Goal: Task Accomplishment & Management: Manage account settings

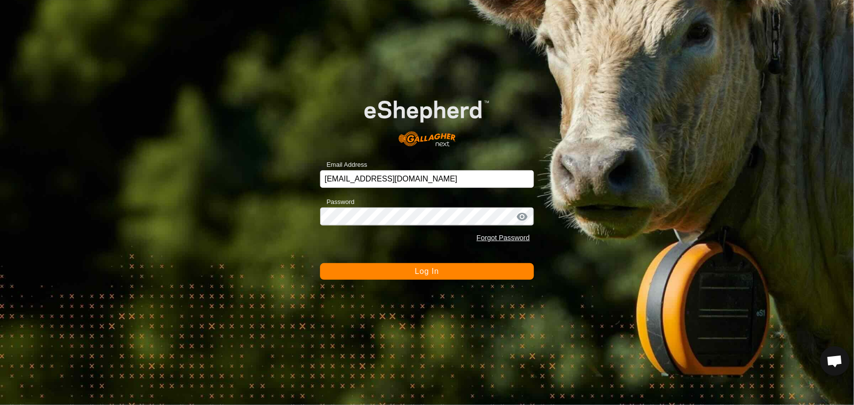
scroll to position [676, 0]
click at [401, 267] on button "Log In" at bounding box center [426, 271] width 213 height 17
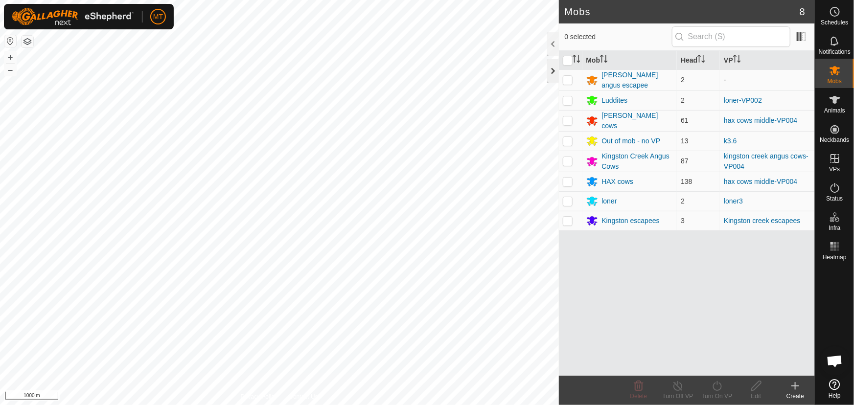
click at [556, 71] on div at bounding box center [553, 70] width 12 height 23
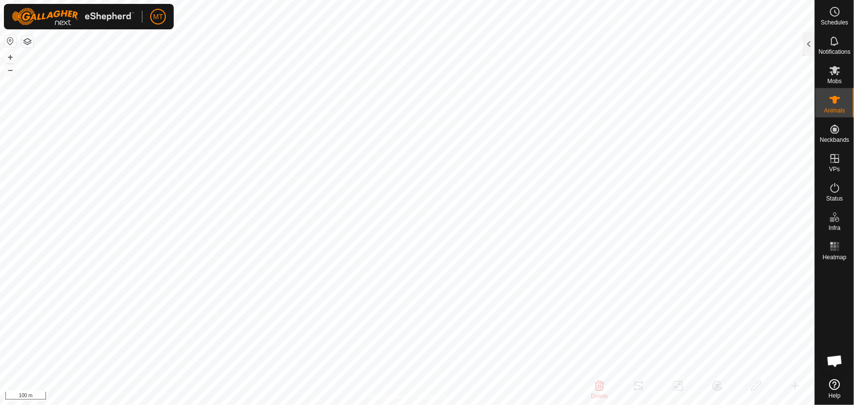
click at [809, 44] on div at bounding box center [809, 43] width 12 height 23
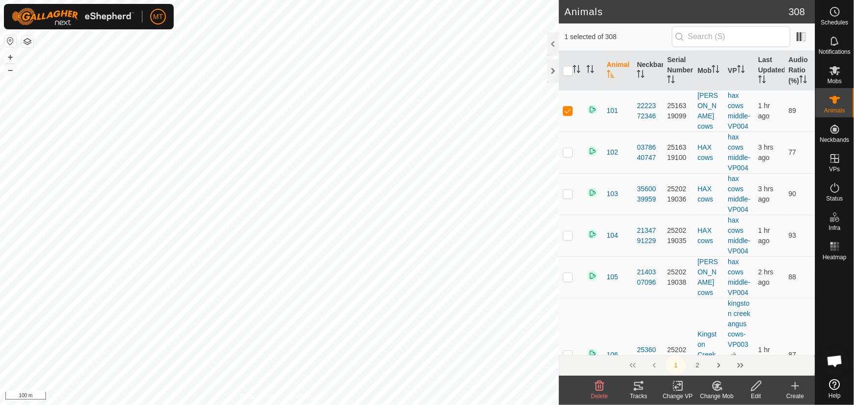
click at [675, 392] on div "Change VP" at bounding box center [677, 396] width 39 height 9
click at [681, 363] on link "Turn Off VP" at bounding box center [707, 365] width 97 height 20
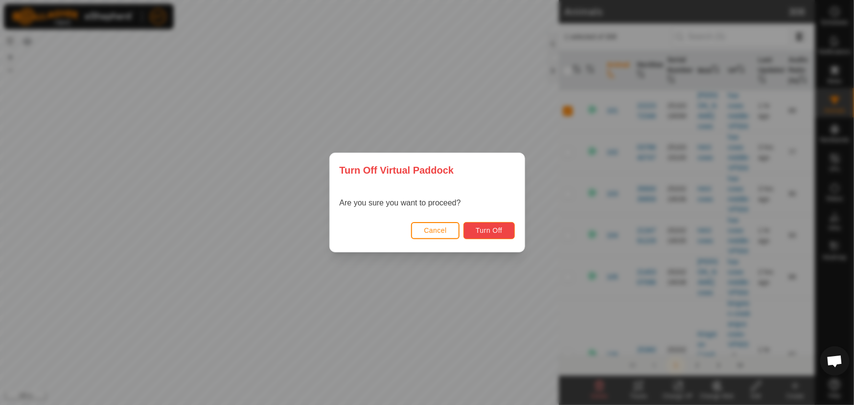
click at [487, 227] on span "Turn Off" at bounding box center [489, 231] width 27 height 8
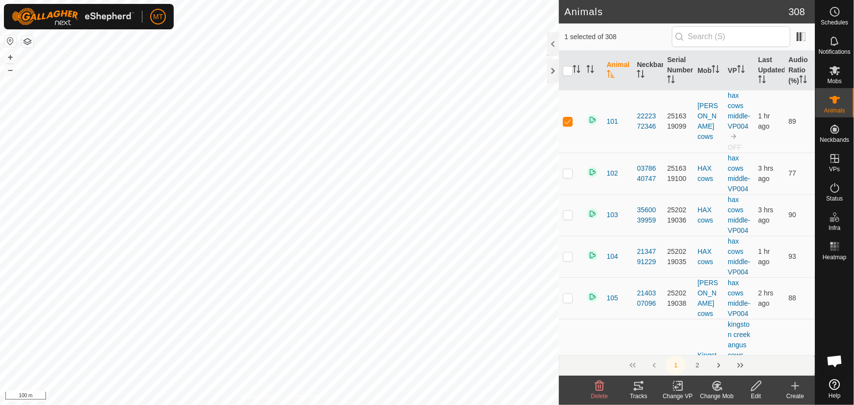
click at [715, 390] on icon at bounding box center [717, 386] width 8 height 9
click at [727, 343] on link "Choose Mob..." at bounding box center [746, 344] width 97 height 20
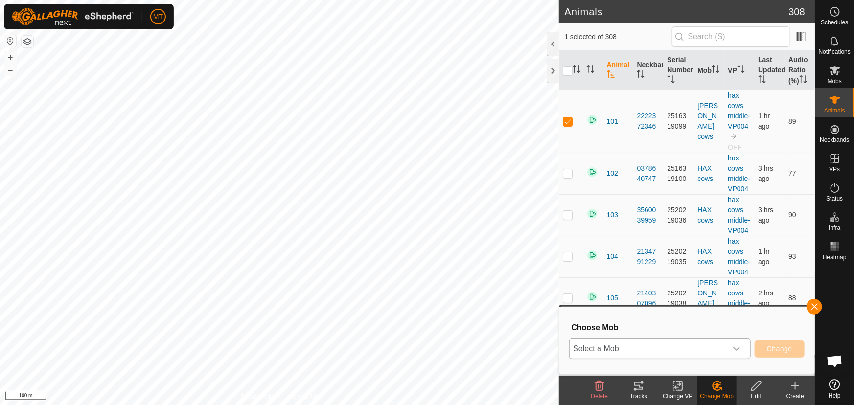
click at [691, 351] on span "Select a Mob" at bounding box center [648, 349] width 157 height 20
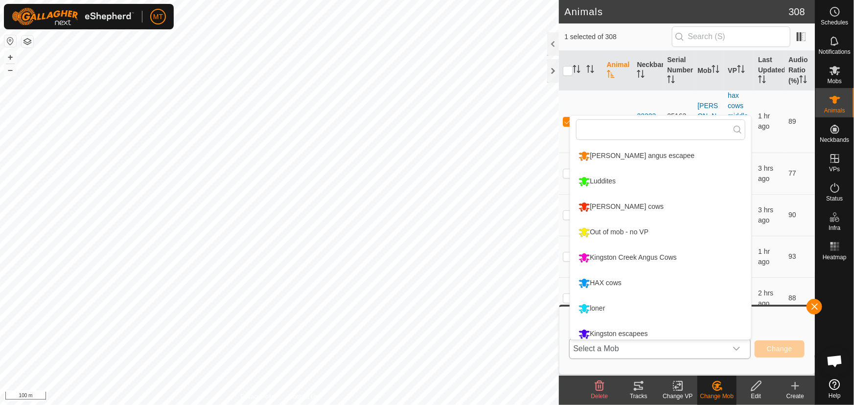
click at [616, 150] on li "[PERSON_NAME] angus escapee" at bounding box center [660, 156] width 181 height 24
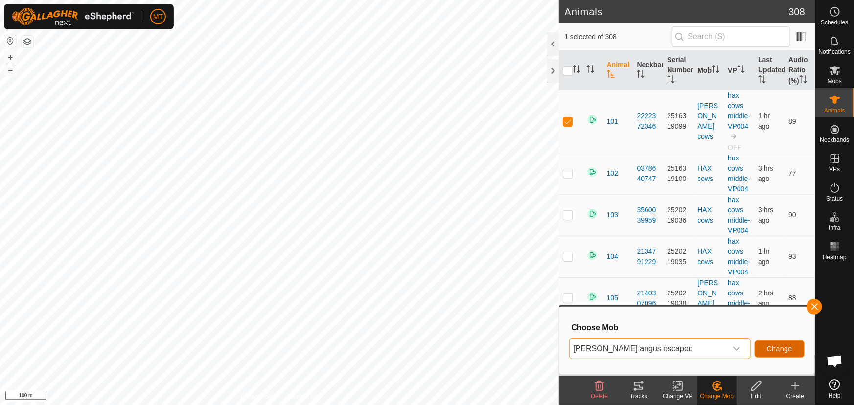
click at [788, 347] on span "Change" at bounding box center [779, 349] width 25 height 8
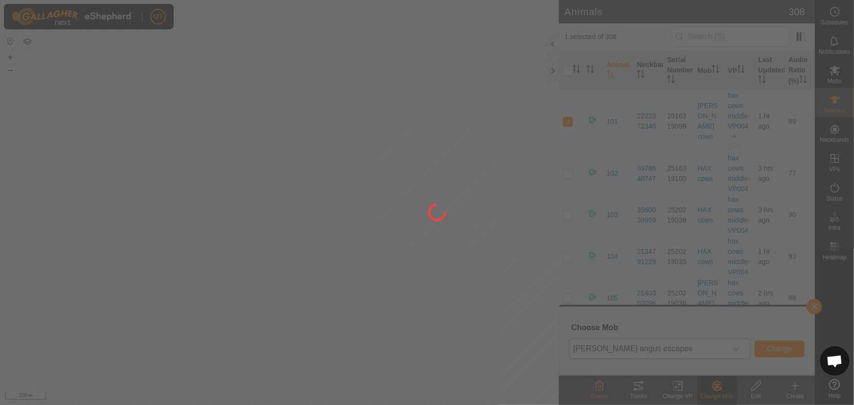
checkbox input "false"
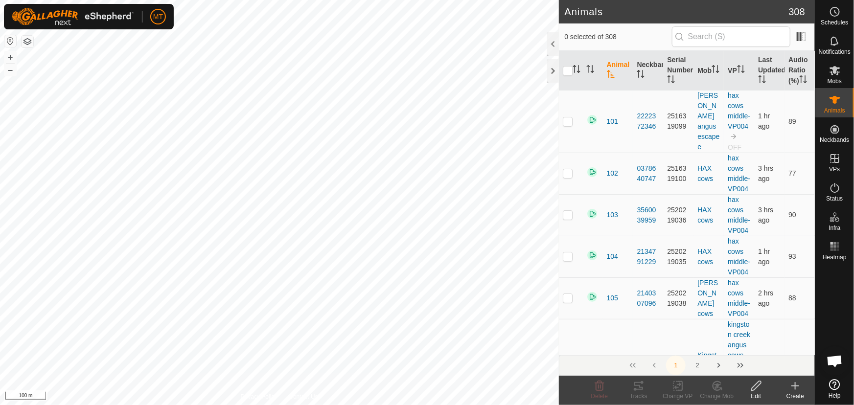
checkbox input "true"
click at [578, 67] on icon "Activate to sort" at bounding box center [577, 69] width 8 height 8
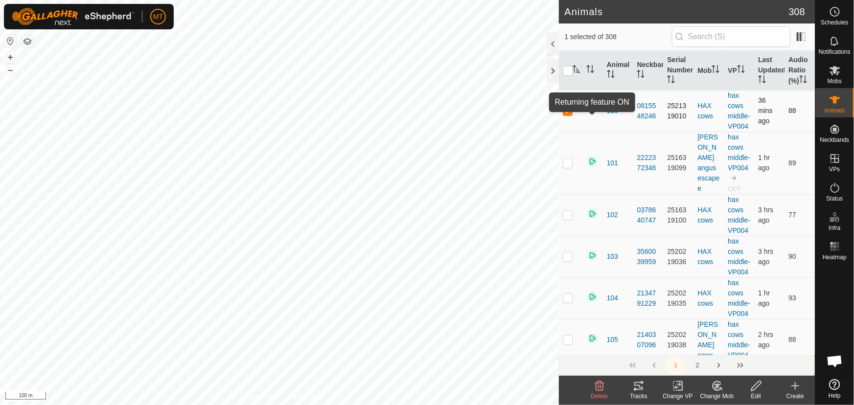
click at [591, 113] on img at bounding box center [592, 110] width 12 height 12
click at [594, 111] on img at bounding box center [592, 110] width 12 height 12
drag, startPoint x: 752, startPoint y: 384, endPoint x: 610, endPoint y: 259, distance: 189.0
click at [752, 384] on icon at bounding box center [756, 386] width 12 height 12
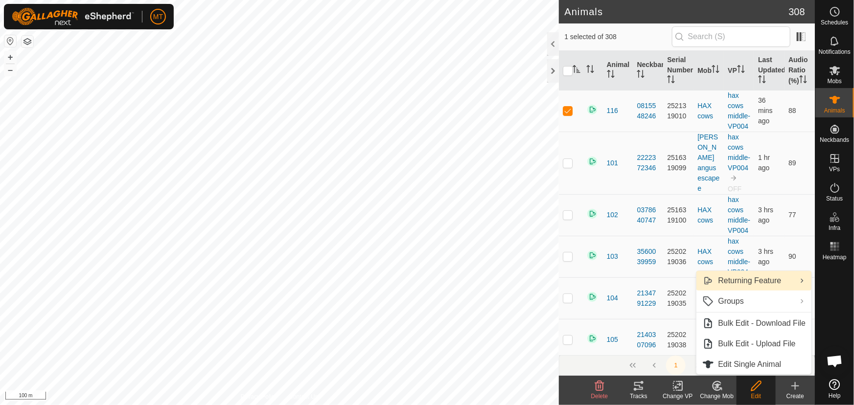
click at [760, 282] on link "Returning Feature" at bounding box center [754, 281] width 115 height 20
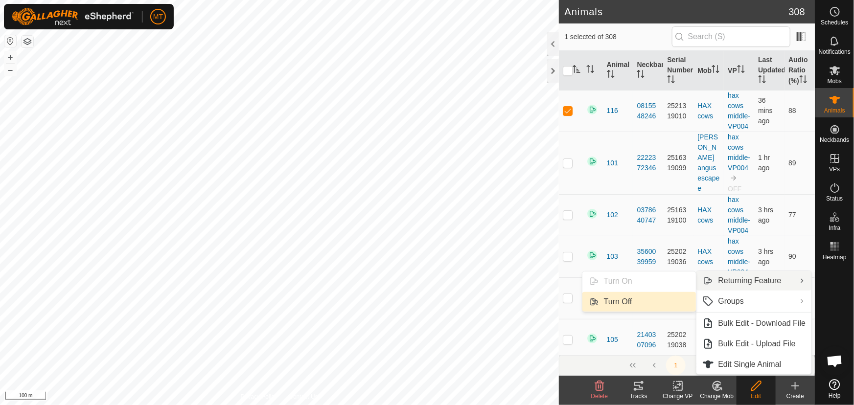
click at [607, 304] on link "Turn Off" at bounding box center [640, 302] width 114 height 20
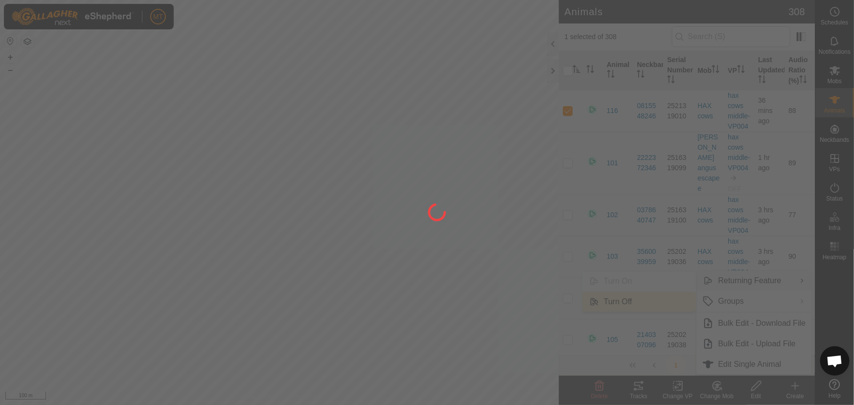
checkbox input "false"
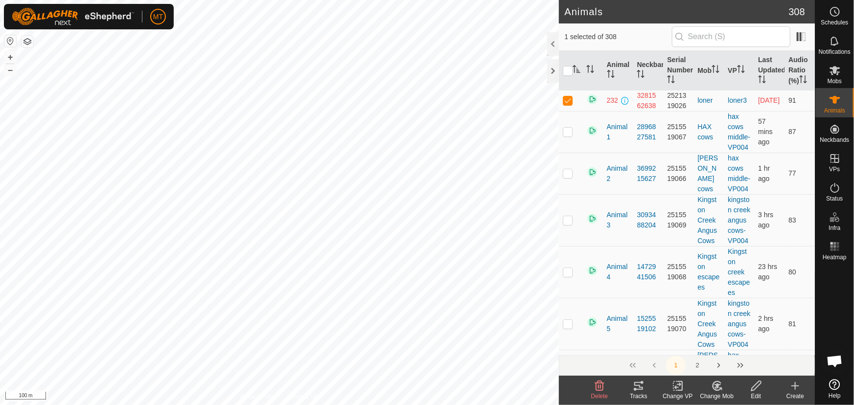
click at [756, 390] on icon at bounding box center [756, 386] width 12 height 12
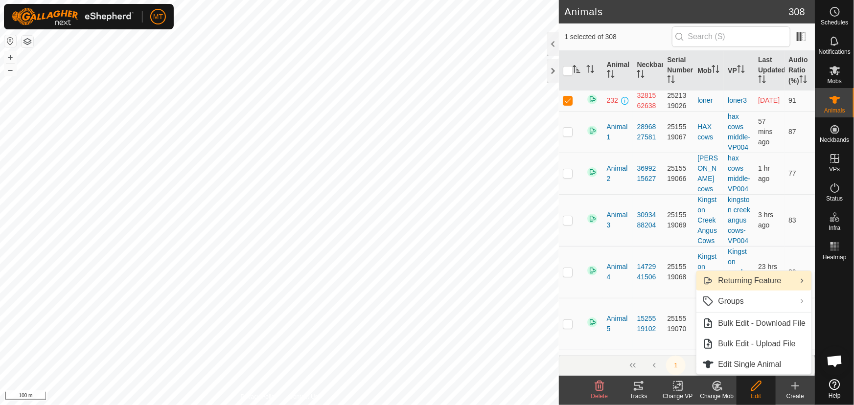
click at [766, 285] on link "Returning Feature" at bounding box center [754, 281] width 115 height 20
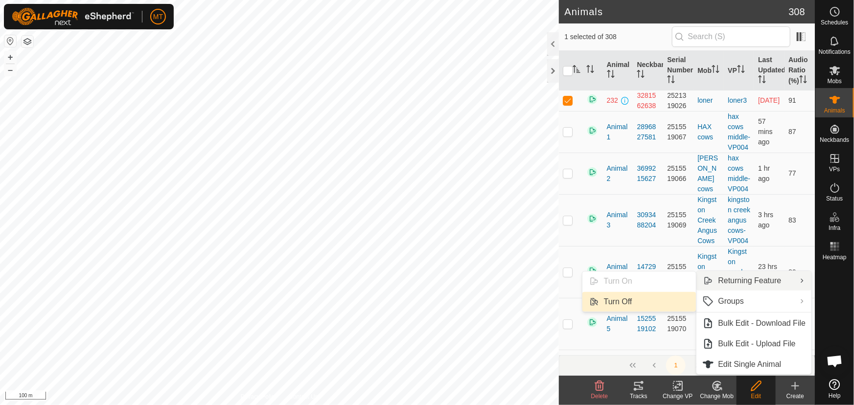
click at [614, 301] on link "Turn Off" at bounding box center [640, 302] width 114 height 20
checkbox input "false"
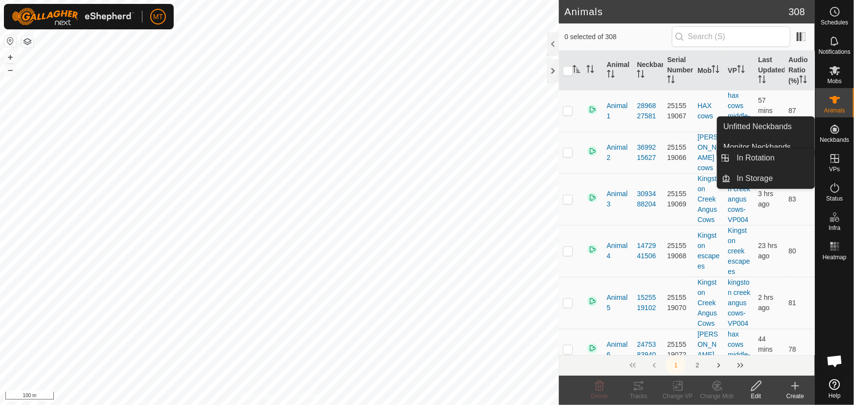
click at [834, 155] on icon at bounding box center [835, 158] width 9 height 9
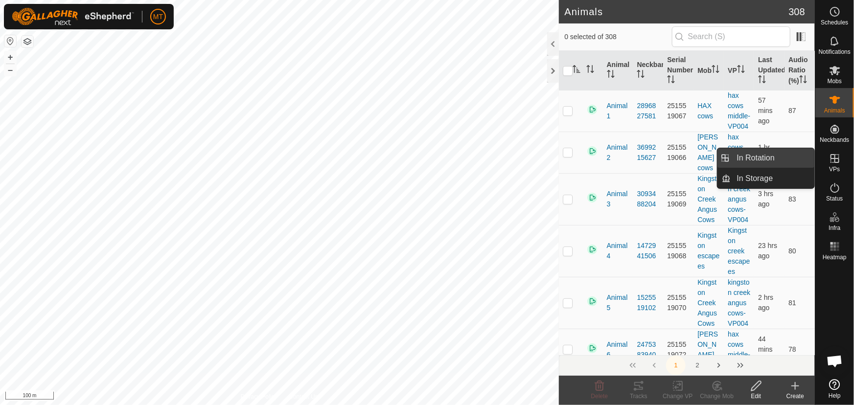
click at [760, 157] on link "In Rotation" at bounding box center [773, 158] width 84 height 20
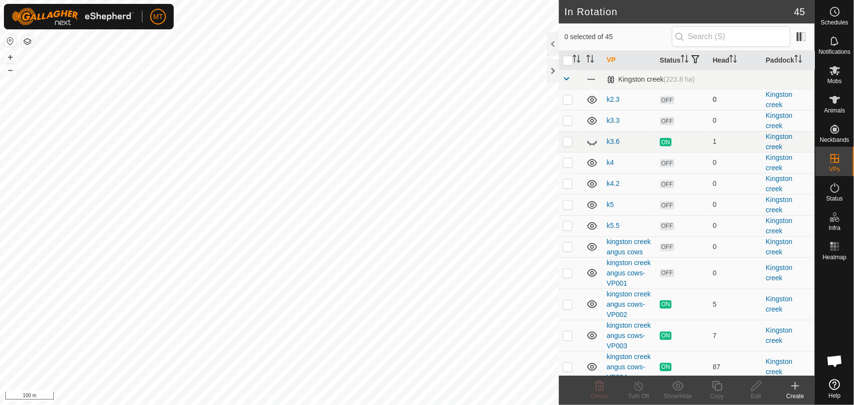
click at [562, 108] on td at bounding box center [570, 99] width 23 height 21
checkbox input "true"
click at [562, 129] on td at bounding box center [570, 120] width 23 height 21
checkbox input "true"
click at [568, 166] on p-checkbox at bounding box center [568, 163] width 10 height 8
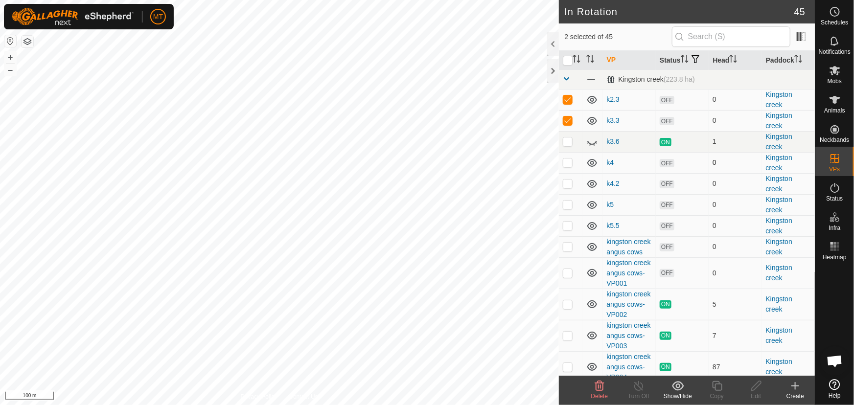
checkbox input "true"
click at [567, 187] on p-checkbox at bounding box center [568, 184] width 10 height 8
checkbox input "true"
click at [568, 215] on td at bounding box center [570, 204] width 23 height 21
checkbox input "true"
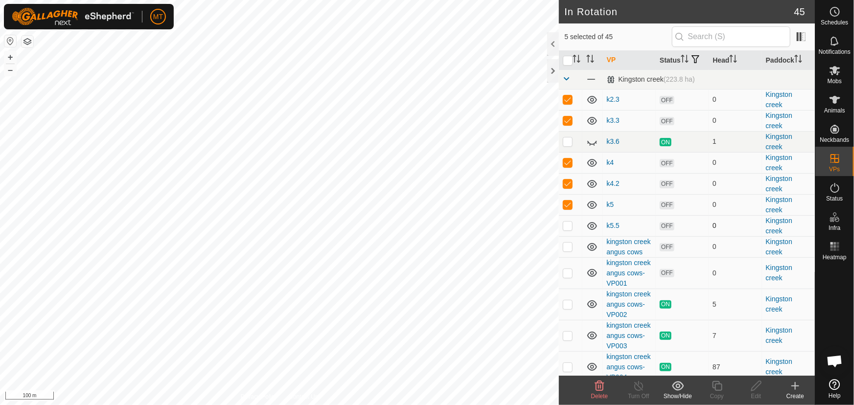
click at [566, 230] on p-checkbox at bounding box center [568, 226] width 10 height 8
checkbox input "true"
click at [567, 251] on p-checkbox at bounding box center [568, 247] width 10 height 8
checkbox input "true"
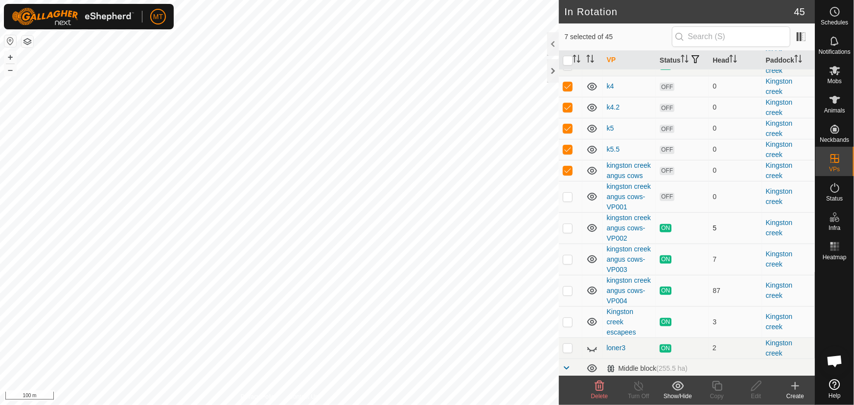
scroll to position [89, 0]
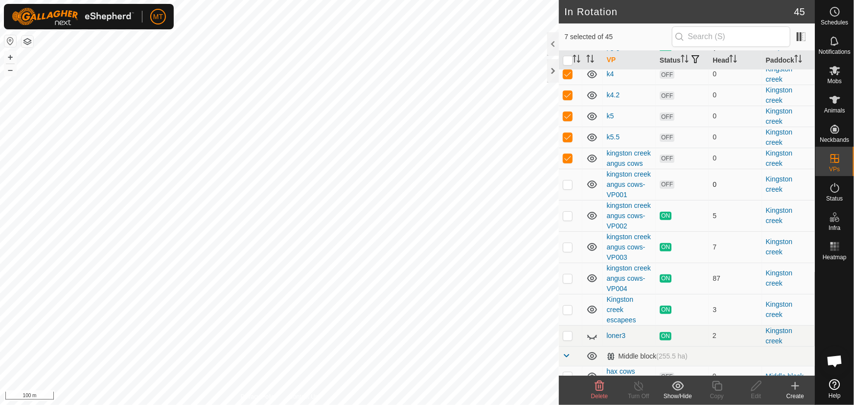
click at [567, 188] on p-checkbox at bounding box center [568, 185] width 10 height 8
checkbox input "true"
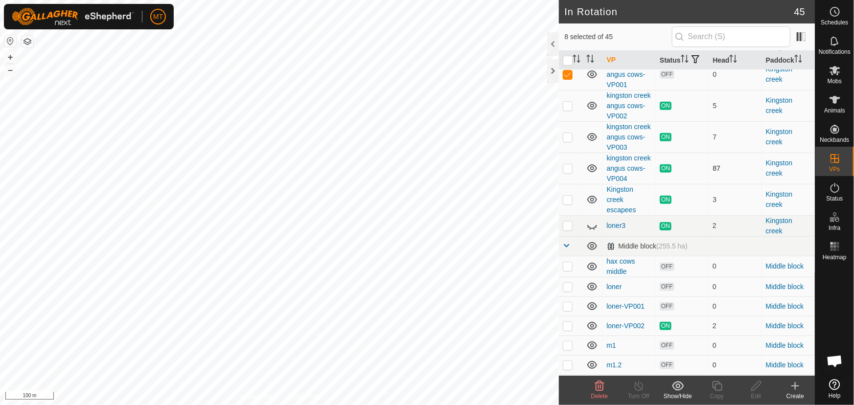
scroll to position [222, 0]
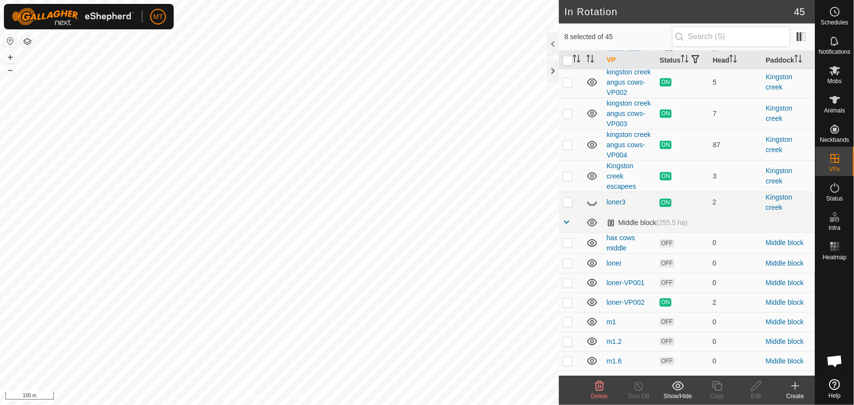
click at [599, 392] on div "Delete" at bounding box center [599, 396] width 39 height 9
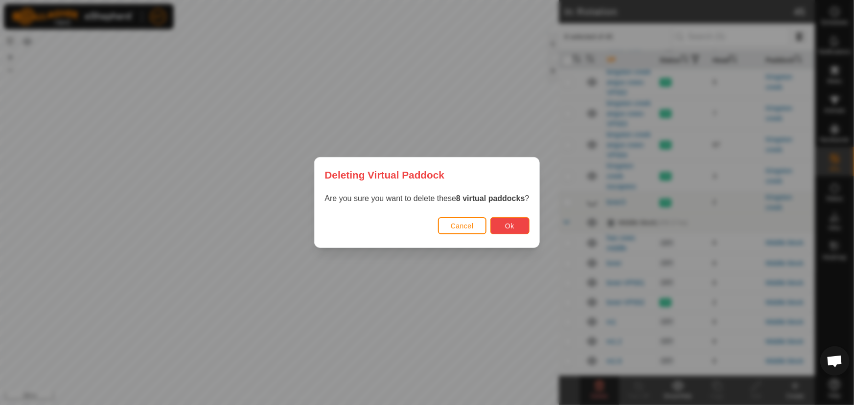
click at [508, 225] on span "Ok" at bounding box center [509, 226] width 9 height 8
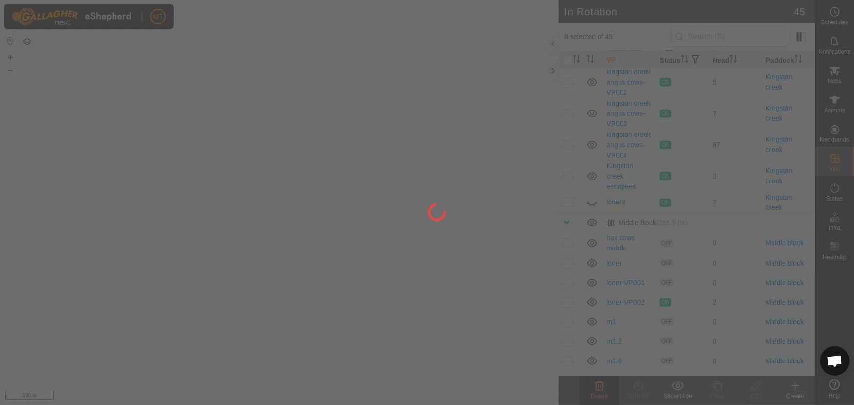
checkbox input "false"
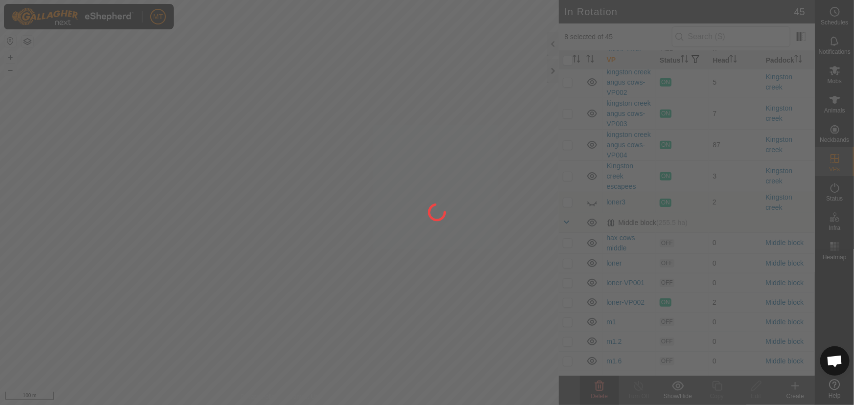
checkbox input "false"
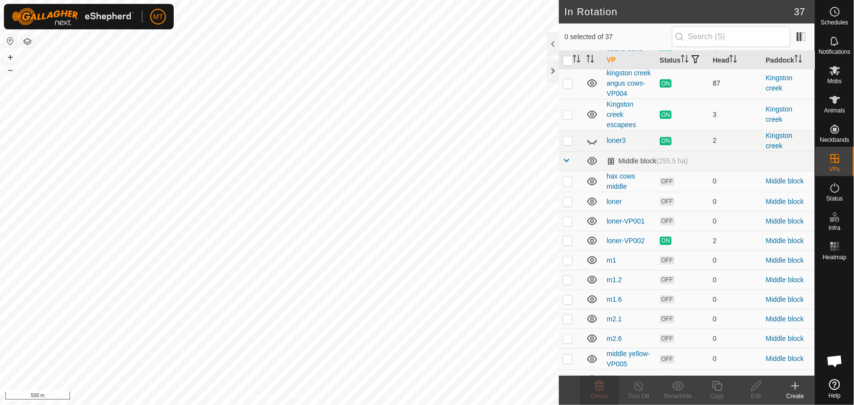
scroll to position [133, 0]
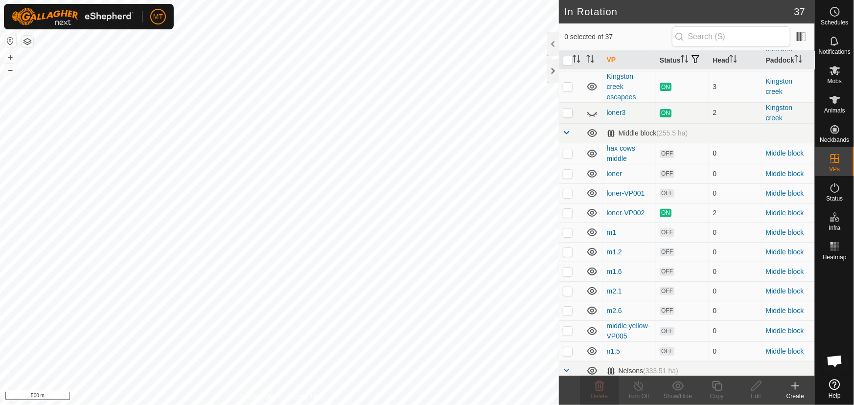
click at [565, 157] on p-checkbox at bounding box center [568, 153] width 10 height 8
checkbox input "true"
click at [565, 184] on td at bounding box center [570, 174] width 23 height 20
checkbox input "true"
click at [566, 197] on p-checkbox at bounding box center [568, 193] width 10 height 8
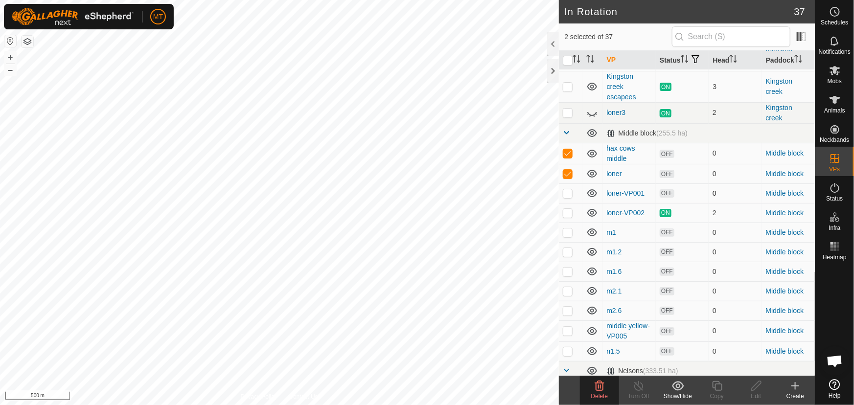
checkbox input "true"
click at [572, 242] on td at bounding box center [570, 233] width 23 height 20
checkbox input "true"
click at [568, 256] on p-checkbox at bounding box center [568, 252] width 10 height 8
checkbox input "true"
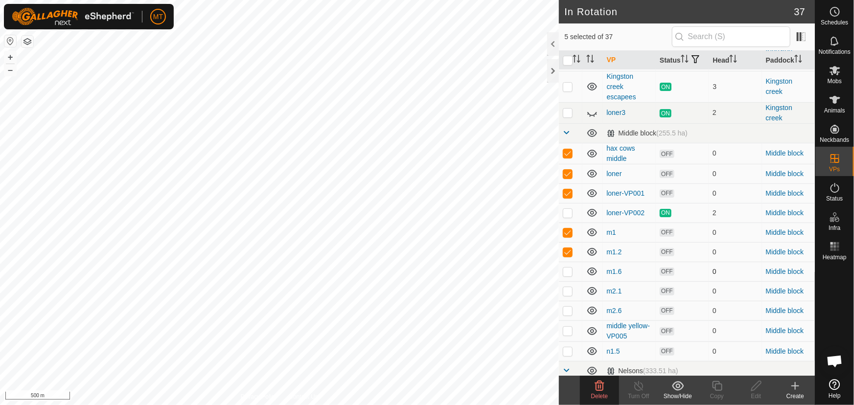
drag, startPoint x: 567, startPoint y: 282, endPoint x: 567, endPoint y: 288, distance: 5.9
click at [567, 276] on p-checkbox at bounding box center [568, 272] width 10 height 8
checkbox input "true"
click at [567, 295] on p-checkbox at bounding box center [568, 291] width 10 height 8
checkbox input "true"
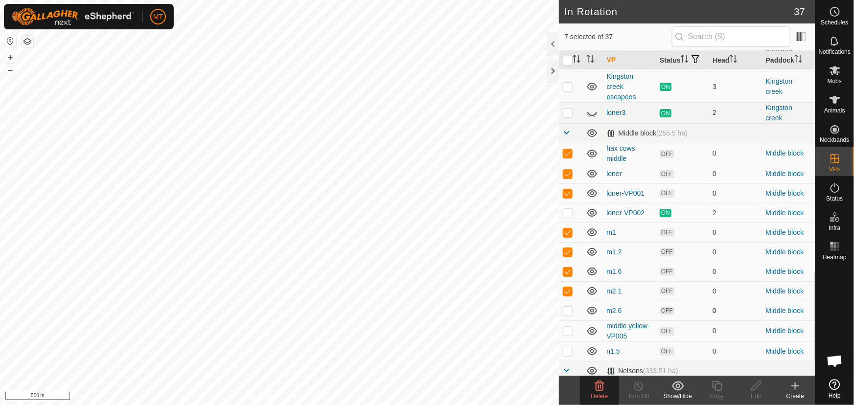
click at [567, 315] on p-checkbox at bounding box center [568, 311] width 10 height 8
checkbox input "true"
click at [567, 335] on p-checkbox at bounding box center [568, 331] width 10 height 8
checkbox input "true"
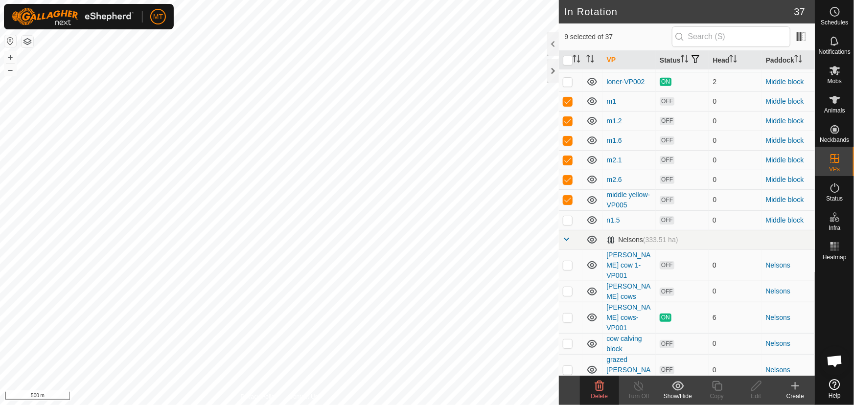
scroll to position [267, 0]
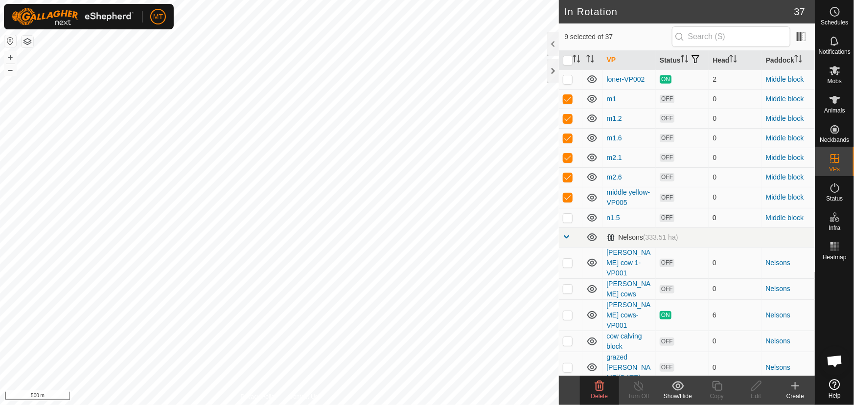
click at [572, 228] on td at bounding box center [570, 218] width 23 height 20
checkbox input "true"
click at [602, 391] on icon at bounding box center [599, 386] width 9 height 10
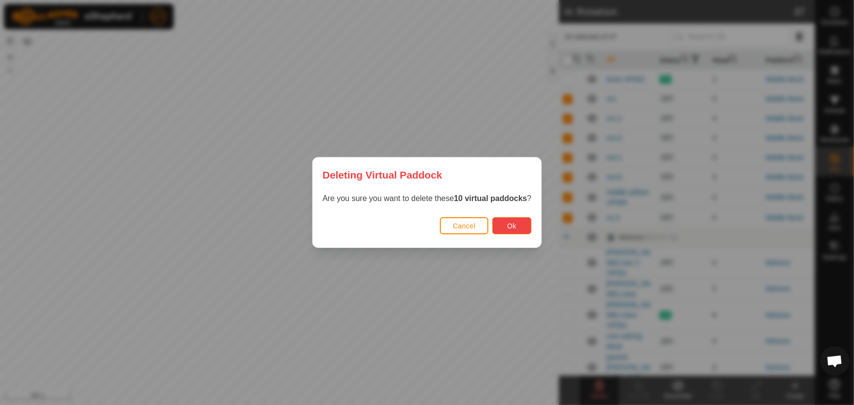
click at [516, 224] on span "Ok" at bounding box center [512, 226] width 9 height 8
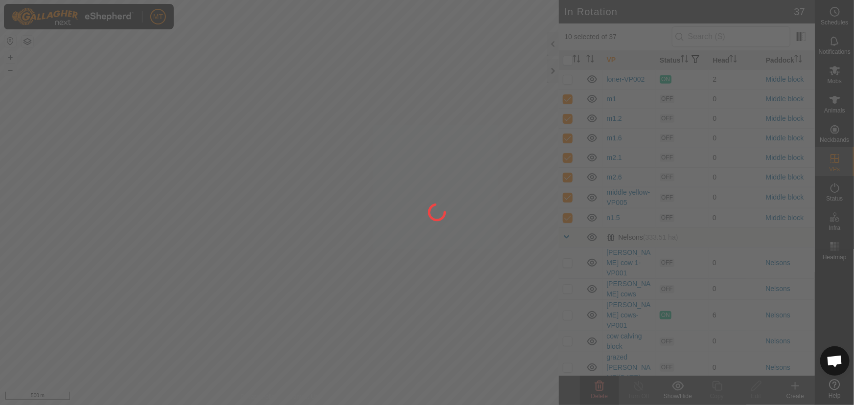
checkbox input "false"
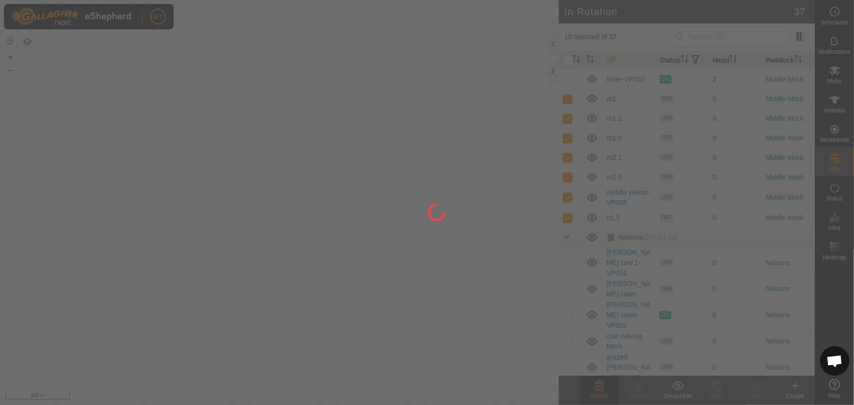
checkbox input "false"
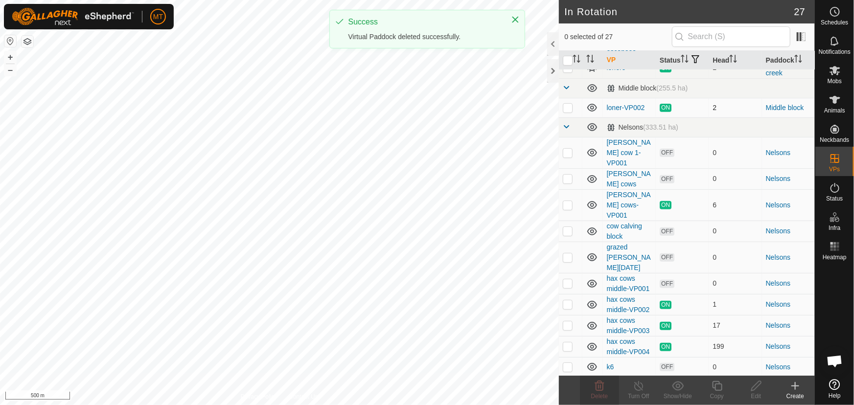
scroll to position [178, 0]
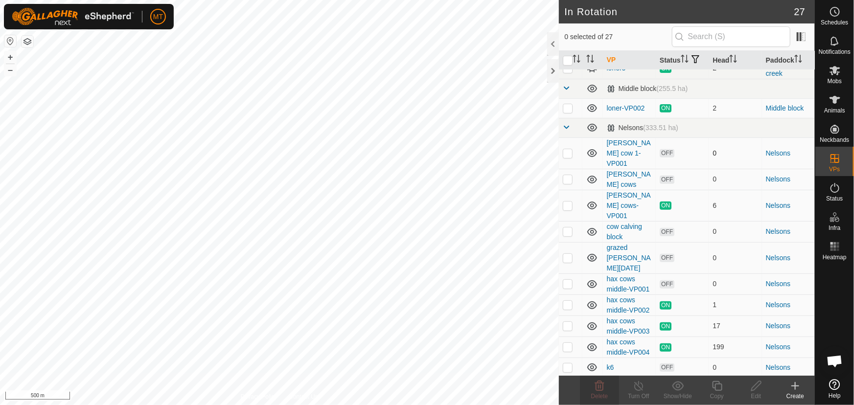
click at [571, 157] on p-checkbox at bounding box center [568, 153] width 10 height 8
checkbox input "true"
click at [566, 178] on p-checkbox at bounding box center [568, 179] width 10 height 8
checkbox input "true"
click at [568, 228] on p-checkbox at bounding box center [568, 232] width 10 height 8
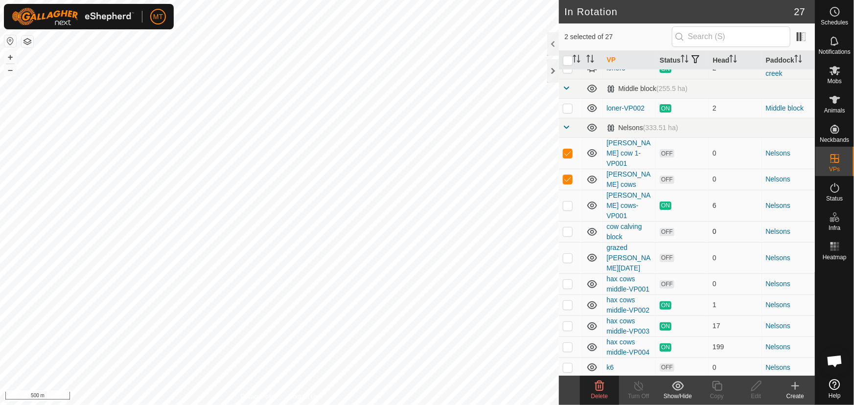
checkbox input "true"
click at [566, 254] on p-checkbox at bounding box center [568, 258] width 10 height 8
checkbox input "true"
drag, startPoint x: 565, startPoint y: 273, endPoint x: 569, endPoint y: 269, distance: 5.2
click at [565, 280] on p-checkbox at bounding box center [568, 284] width 10 height 8
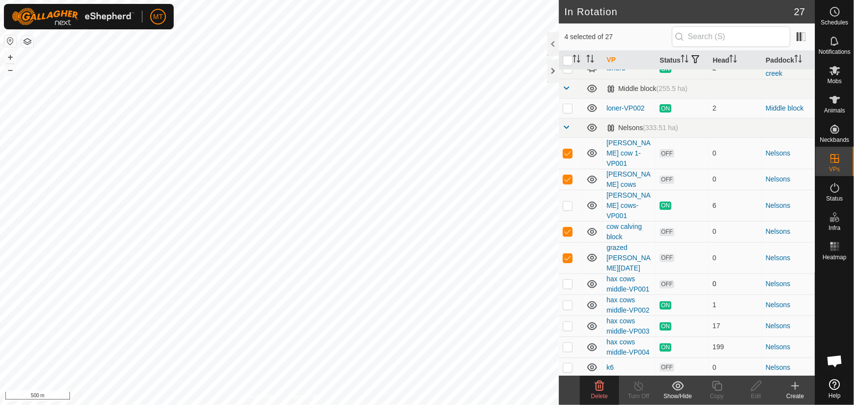
checkbox input "true"
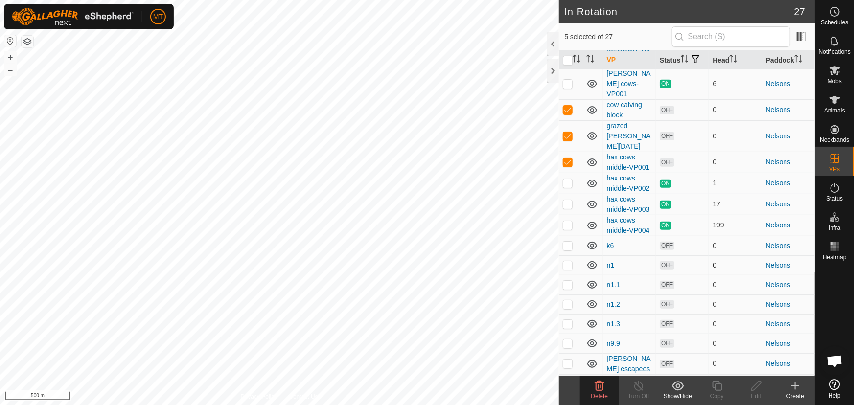
scroll to position [311, 0]
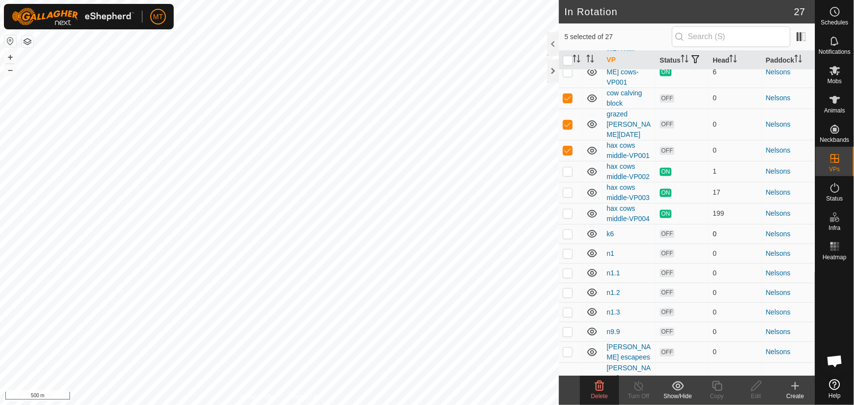
click at [563, 230] on p-checkbox at bounding box center [568, 234] width 10 height 8
checkbox input "true"
drag, startPoint x: 565, startPoint y: 239, endPoint x: 567, endPoint y: 246, distance: 7.1
click at [565, 250] on p-checkbox at bounding box center [568, 254] width 10 height 8
checkbox input "true"
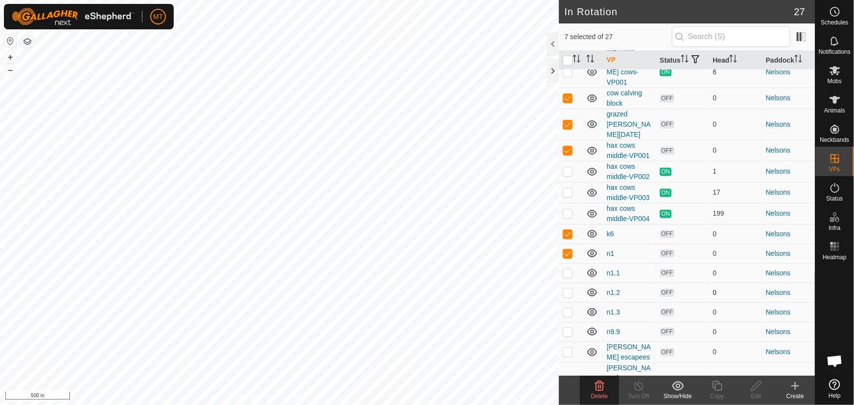
drag, startPoint x: 569, startPoint y: 262, endPoint x: 568, endPoint y: 274, distance: 11.4
click at [569, 269] on p-checkbox at bounding box center [568, 273] width 10 height 8
checkbox input "true"
click at [567, 289] on p-checkbox at bounding box center [568, 293] width 10 height 8
checkbox input "true"
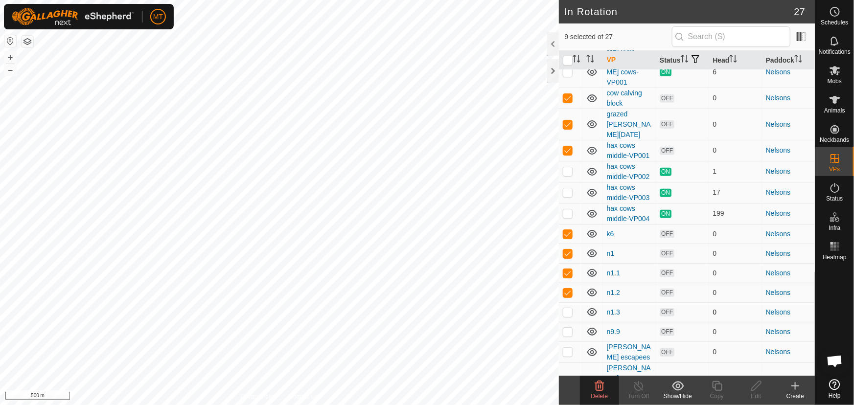
click at [566, 308] on p-checkbox at bounding box center [568, 312] width 10 height 8
checkbox input "true"
click at [565, 328] on p-checkbox at bounding box center [568, 332] width 10 height 8
checkbox input "true"
click at [565, 348] on p-checkbox at bounding box center [568, 352] width 10 height 8
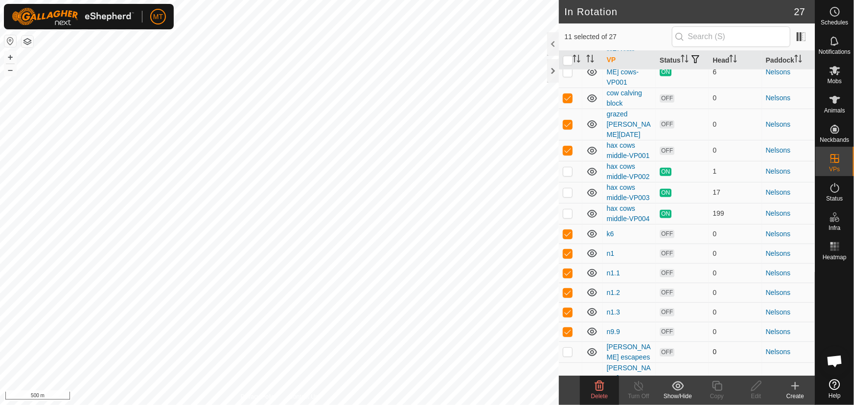
checkbox input "true"
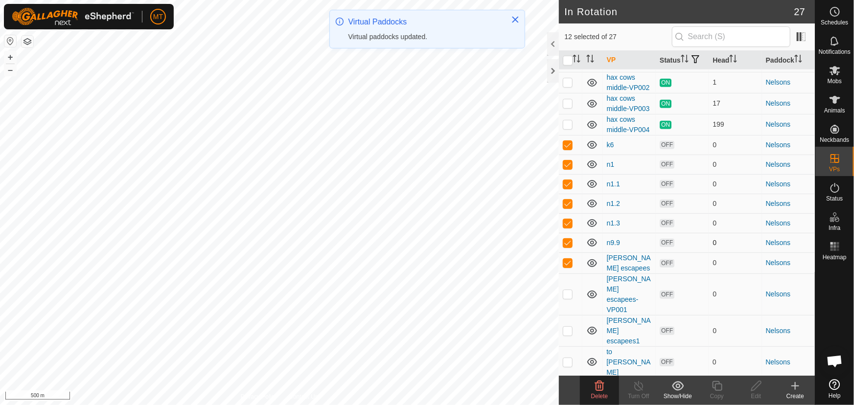
scroll to position [401, 0]
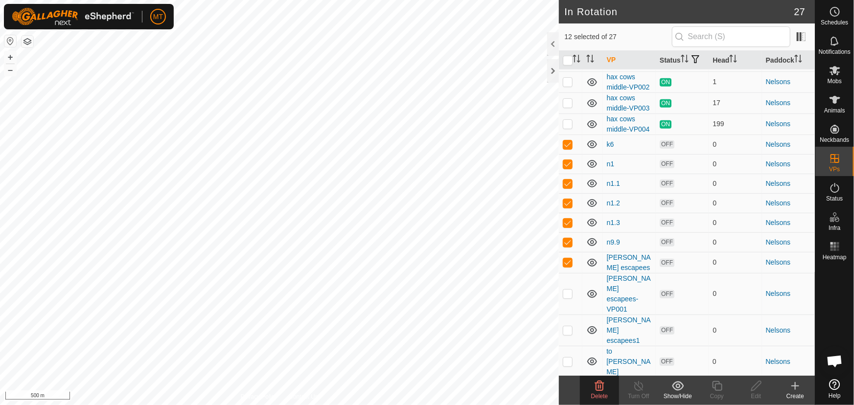
click at [560, 397] on td at bounding box center [570, 407] width 23 height 20
checkbox input "true"
click at [565, 358] on p-checkbox at bounding box center [568, 362] width 10 height 8
checkbox input "true"
click at [569, 327] on p-checkbox at bounding box center [568, 331] width 10 height 8
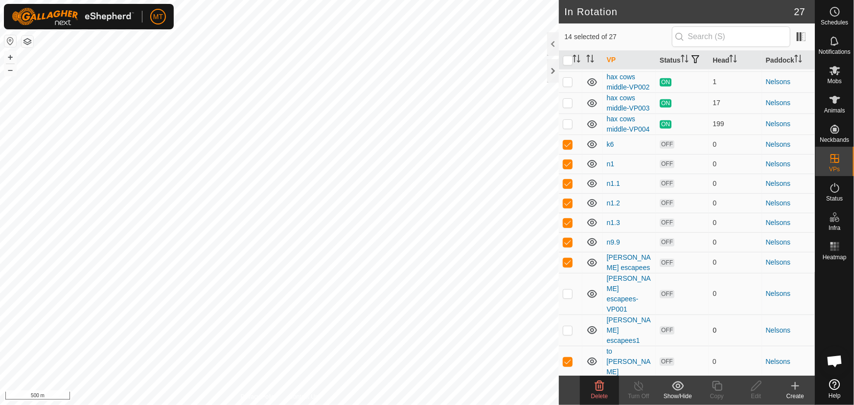
checkbox input "true"
click at [565, 290] on p-tablecheckbox at bounding box center [568, 294] width 10 height 8
checkbox input "true"
click at [592, 389] on delete-svg-icon at bounding box center [599, 386] width 39 height 12
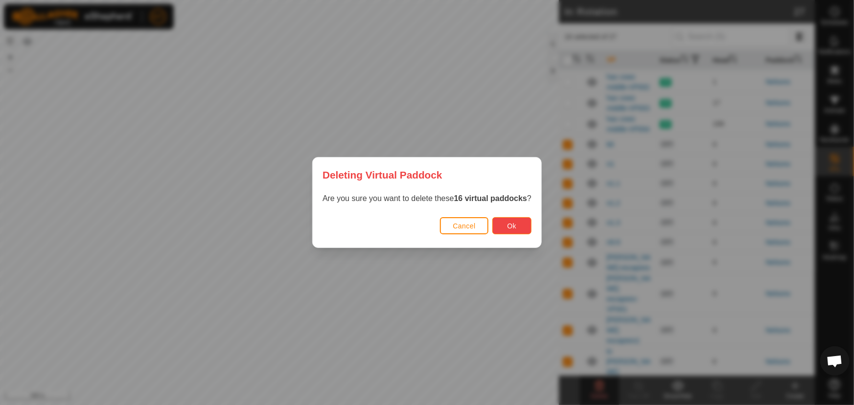
click at [513, 230] on button "Ok" at bounding box center [511, 225] width 39 height 17
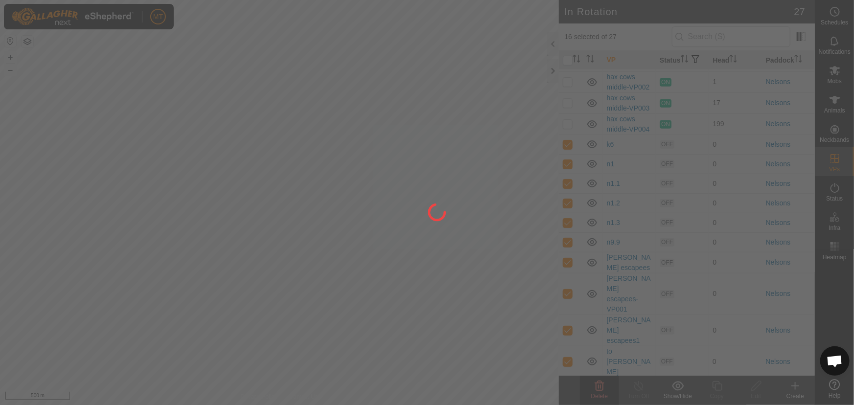
checkbox input "false"
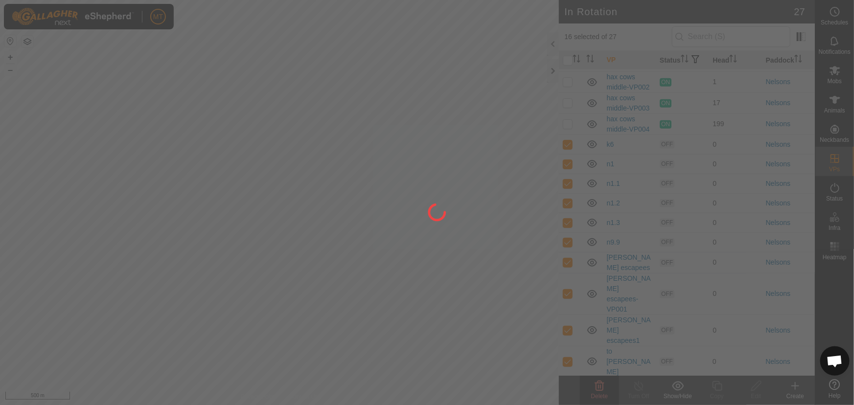
checkbox input "false"
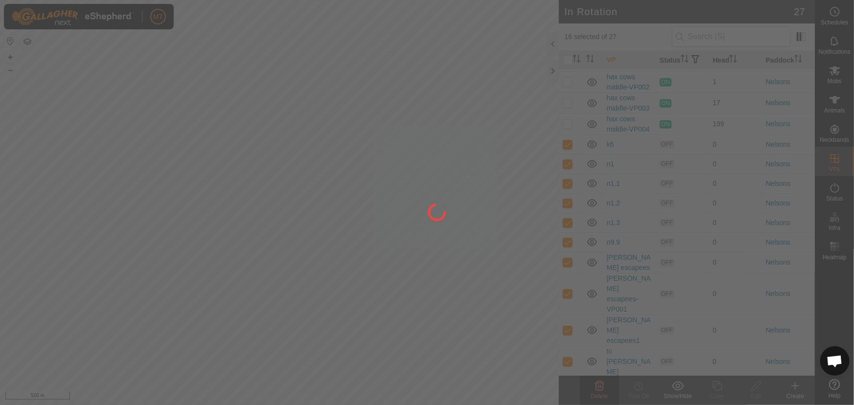
checkbox input "false"
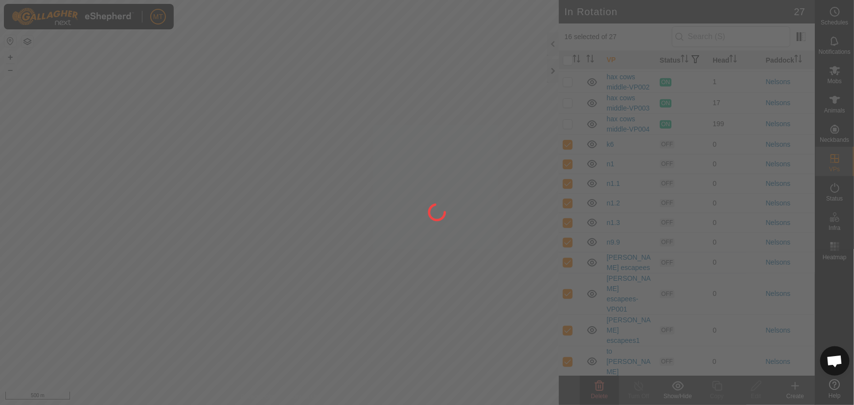
checkbox input "false"
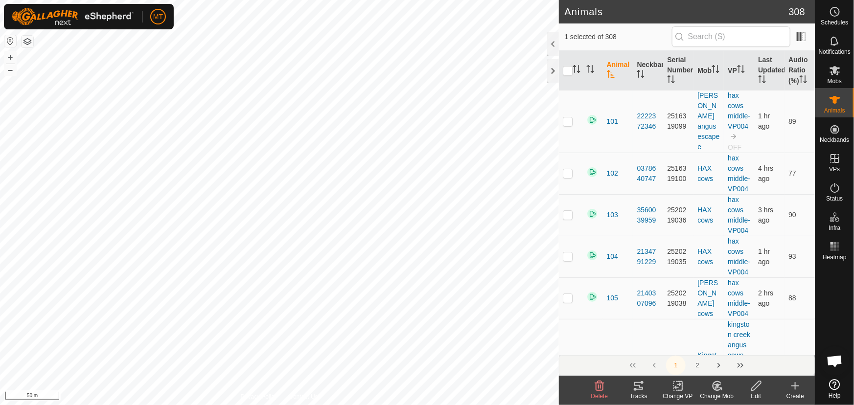
click at [638, 385] on icon at bounding box center [639, 386] width 12 height 12
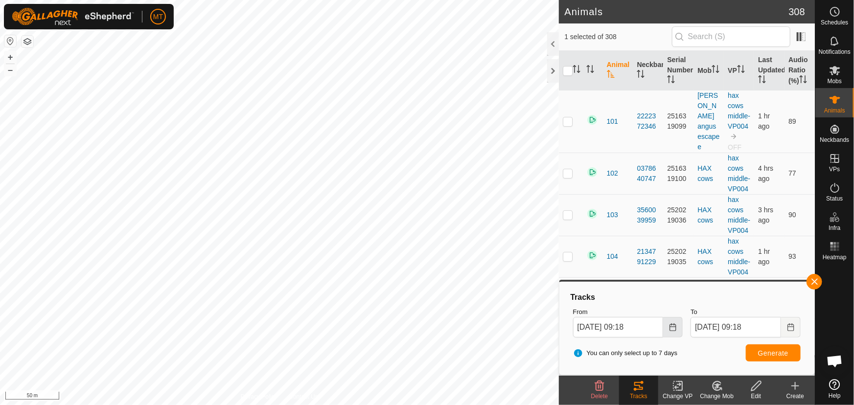
click at [672, 328] on icon "Choose Date" at bounding box center [673, 328] width 8 height 8
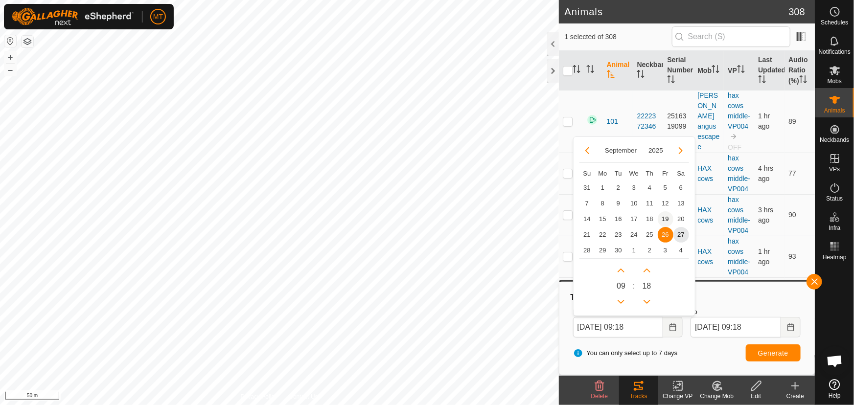
click at [666, 213] on span "19" at bounding box center [666, 219] width 16 height 16
type input "[DATE] 09:18"
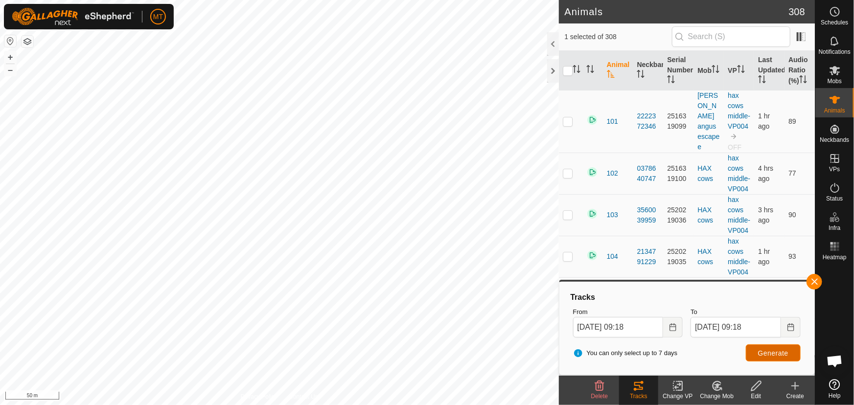
click at [772, 356] on span "Generate" at bounding box center [773, 354] width 30 height 8
checkbox input "true"
click at [678, 388] on icon at bounding box center [678, 386] width 12 height 12
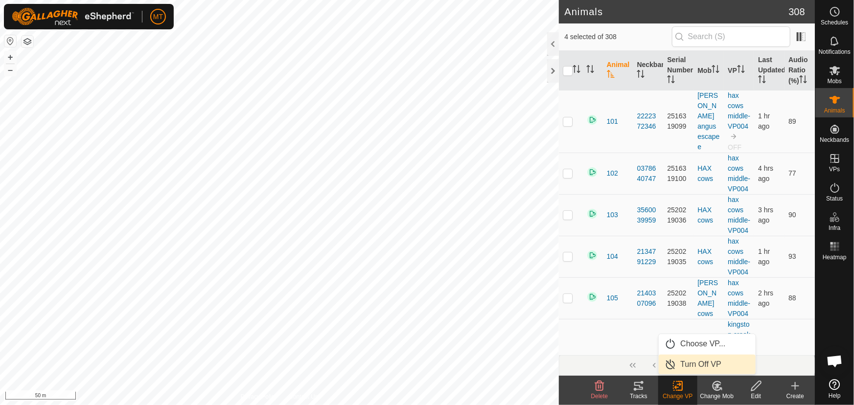
click at [684, 363] on link "Turn Off VP" at bounding box center [707, 365] width 97 height 20
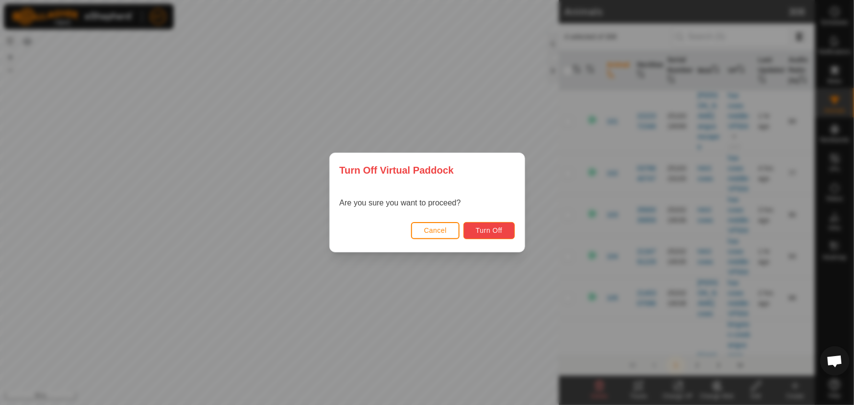
click at [490, 229] on span "Turn Off" at bounding box center [489, 231] width 27 height 8
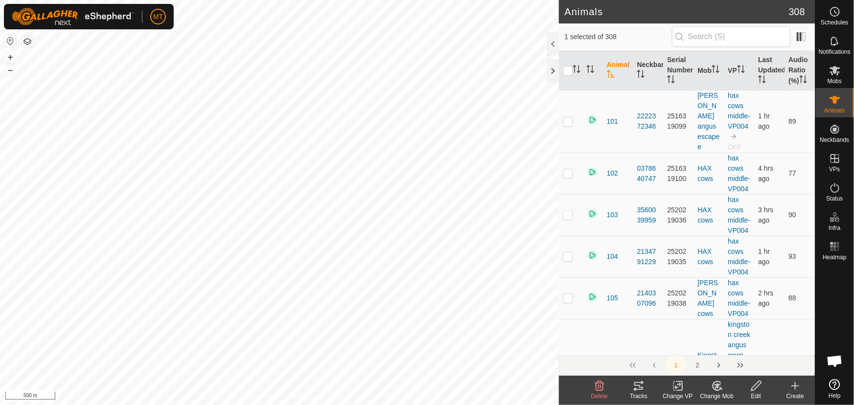
click at [643, 388] on icon at bounding box center [638, 386] width 9 height 8
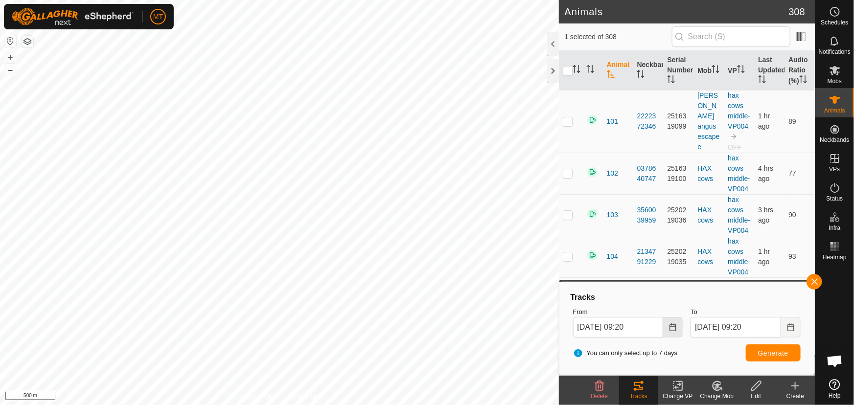
click at [667, 327] on button "Choose Date" at bounding box center [673, 327] width 20 height 21
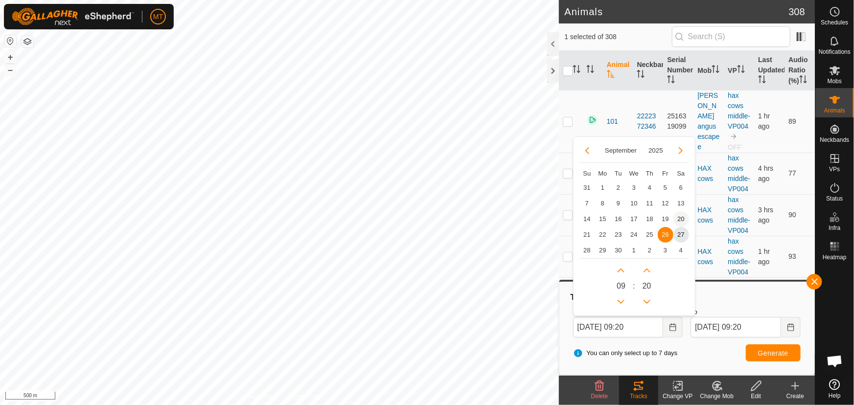
click at [679, 218] on span "20" at bounding box center [682, 219] width 16 height 16
type input "[DATE] 09:20"
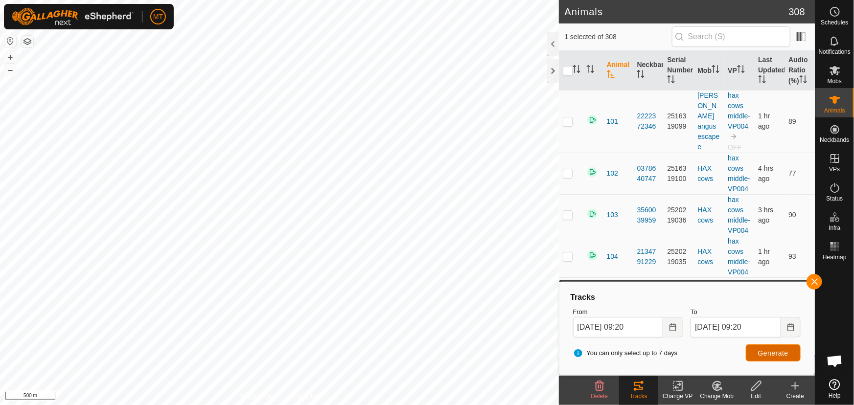
click at [769, 354] on span "Generate" at bounding box center [773, 354] width 30 height 8
click at [756, 392] on icon at bounding box center [756, 386] width 12 height 12
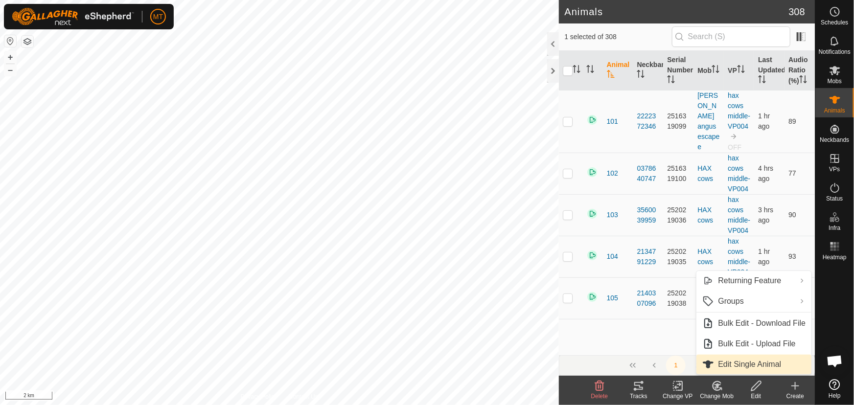
click at [739, 363] on link "Edit Single Animal" at bounding box center [754, 365] width 115 height 20
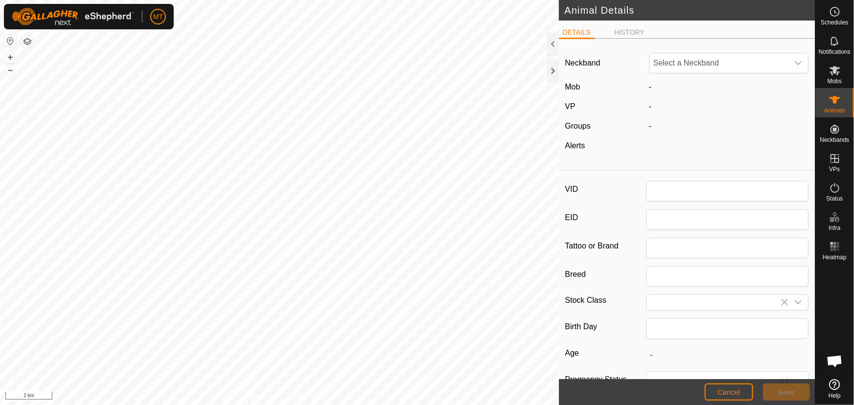
type input "309"
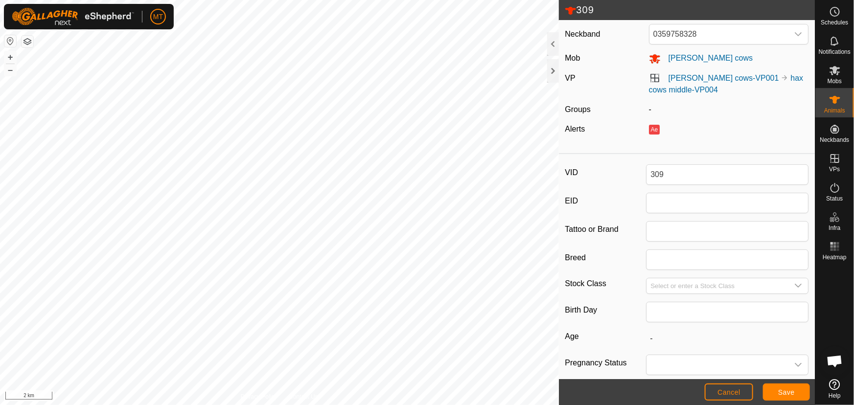
scroll to position [44, 0]
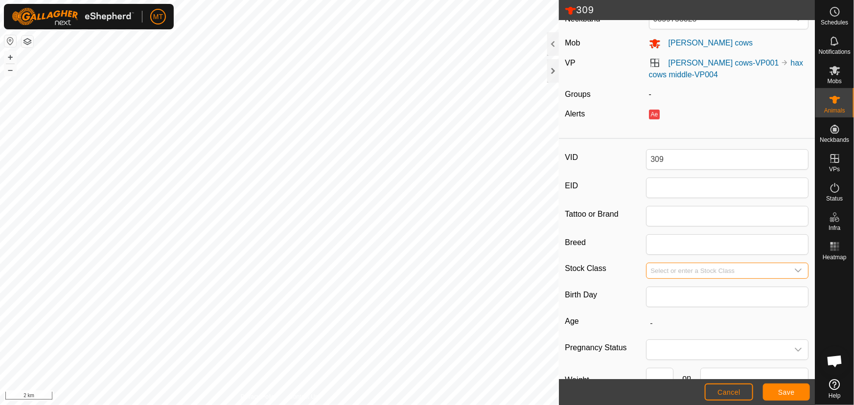
click at [667, 270] on input "Select or enter a Stock Class" at bounding box center [718, 270] width 142 height 15
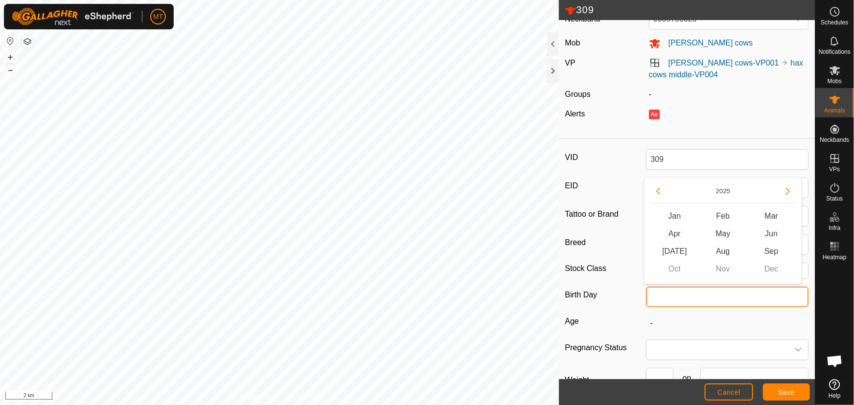
click at [663, 299] on input "text" at bounding box center [727, 297] width 163 height 21
type input "dead"
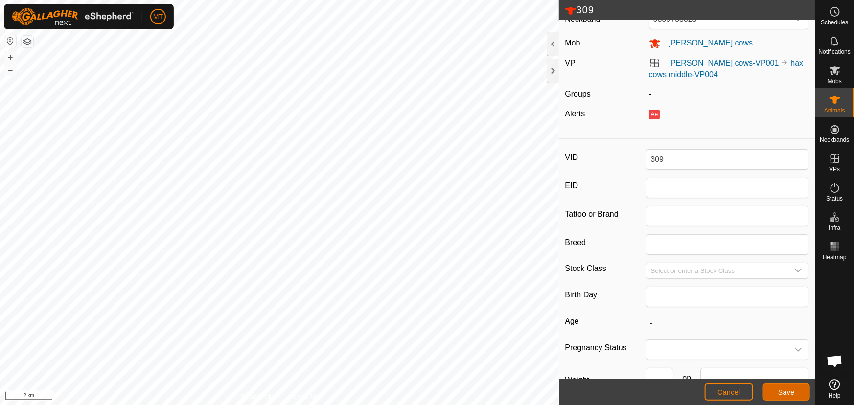
click at [774, 392] on button "Save" at bounding box center [786, 392] width 47 height 17
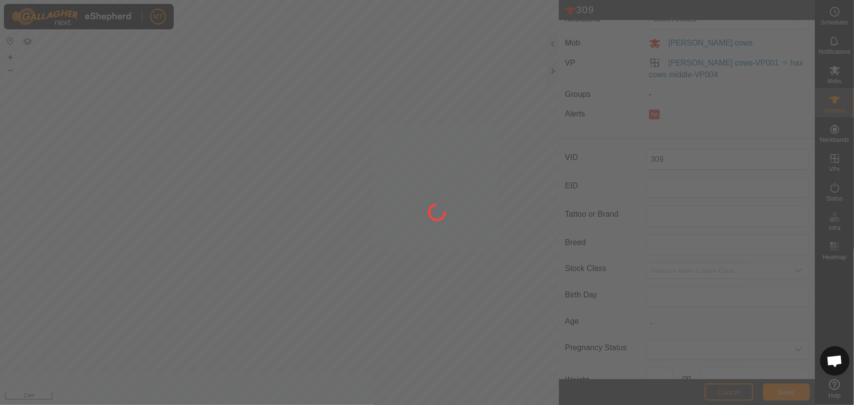
type input "-"
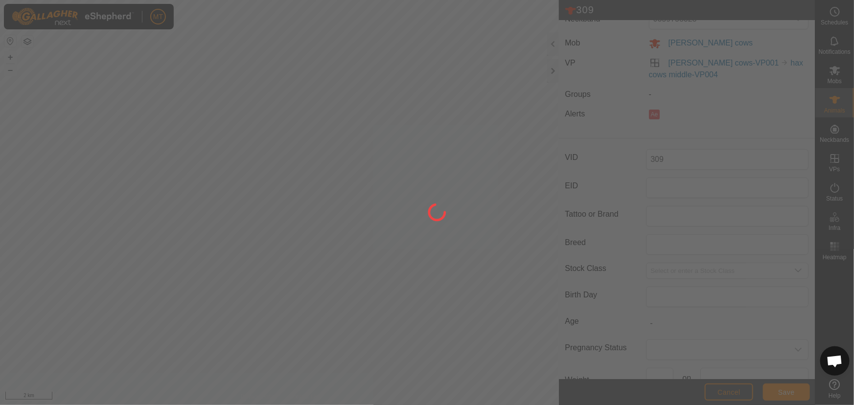
scroll to position [42, 0]
type input "0 kg"
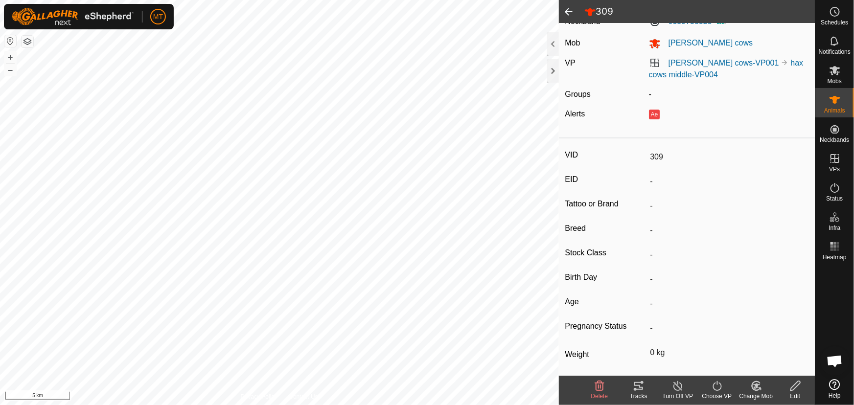
click at [674, 386] on icon at bounding box center [678, 386] width 12 height 12
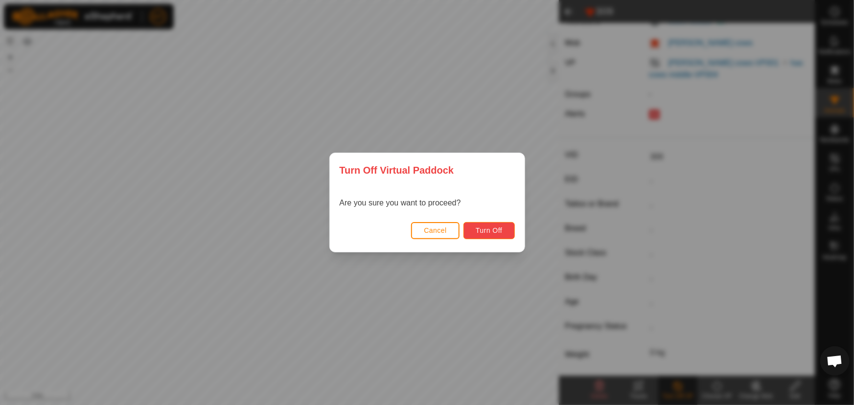
click at [498, 226] on button "Turn Off" at bounding box center [489, 230] width 51 height 17
